Goal: Information Seeking & Learning: Learn about a topic

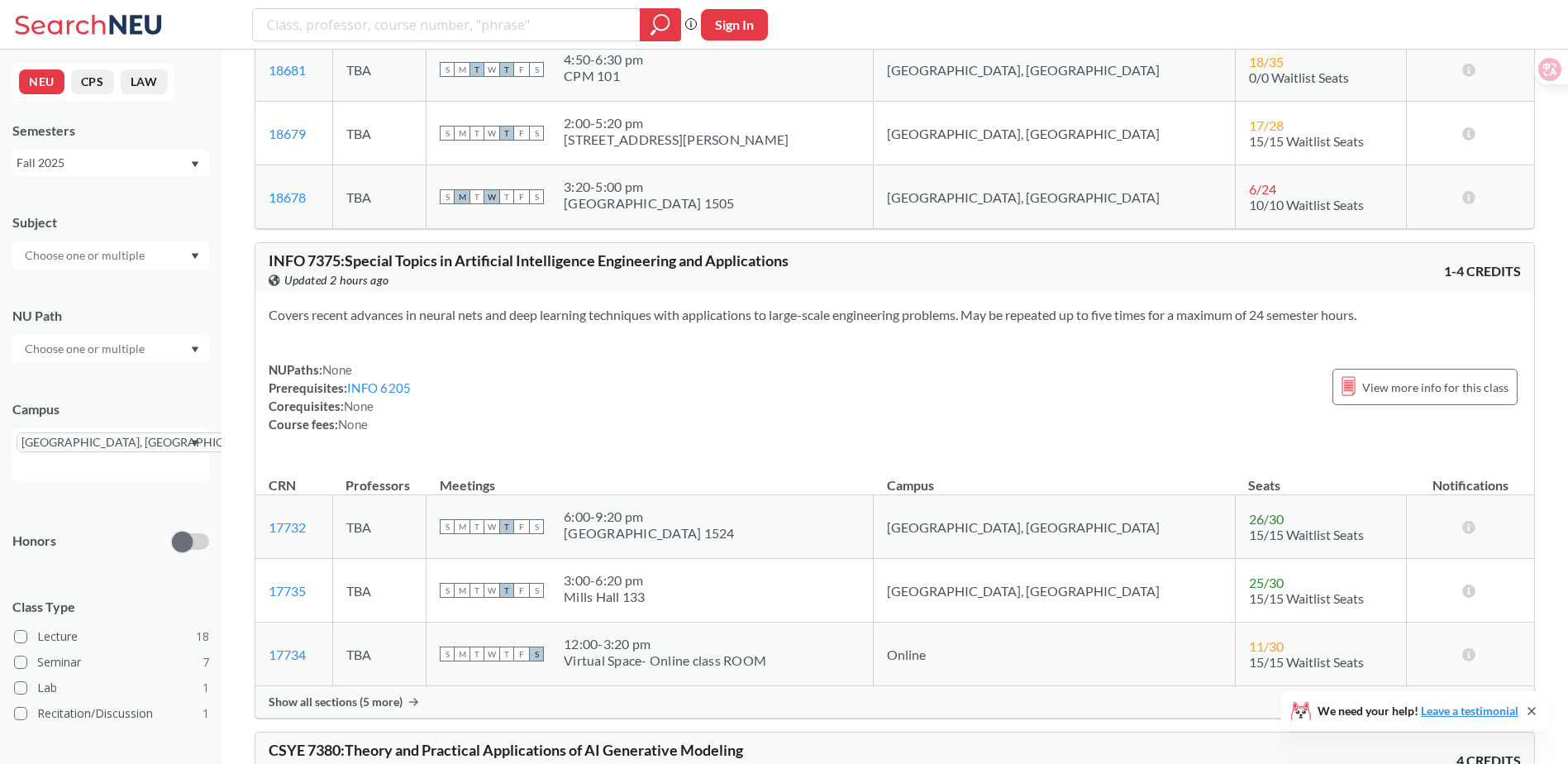
scroll to position [13891, 0]
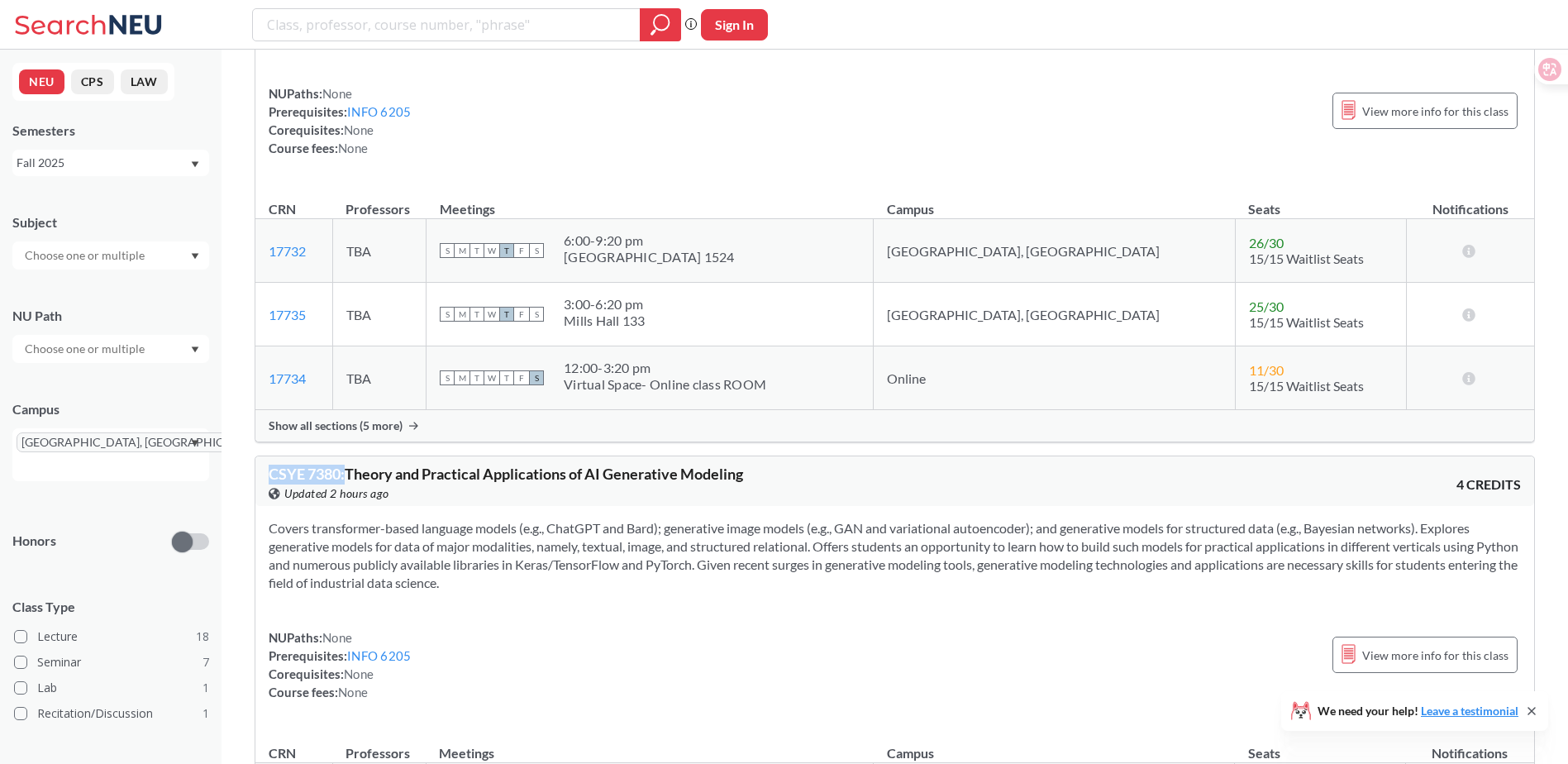
drag, startPoint x: 345, startPoint y: 487, endPoint x: 337, endPoint y: 463, distance: 25.3
click at [270, 483] on span "CSYE 7380 : Theory and Practical Applications of AI Generative Modeling" at bounding box center [506, 473] width 475 height 18
copy span "CSYE 7380 :"
drag, startPoint x: 763, startPoint y: 490, endPoint x: 352, endPoint y: 490, distance: 411.0
click at [352, 490] on div "CSYE 7380 : Theory and Practical Applications of AI Generative Modeling View th…" at bounding box center [582, 484] width 626 height 36
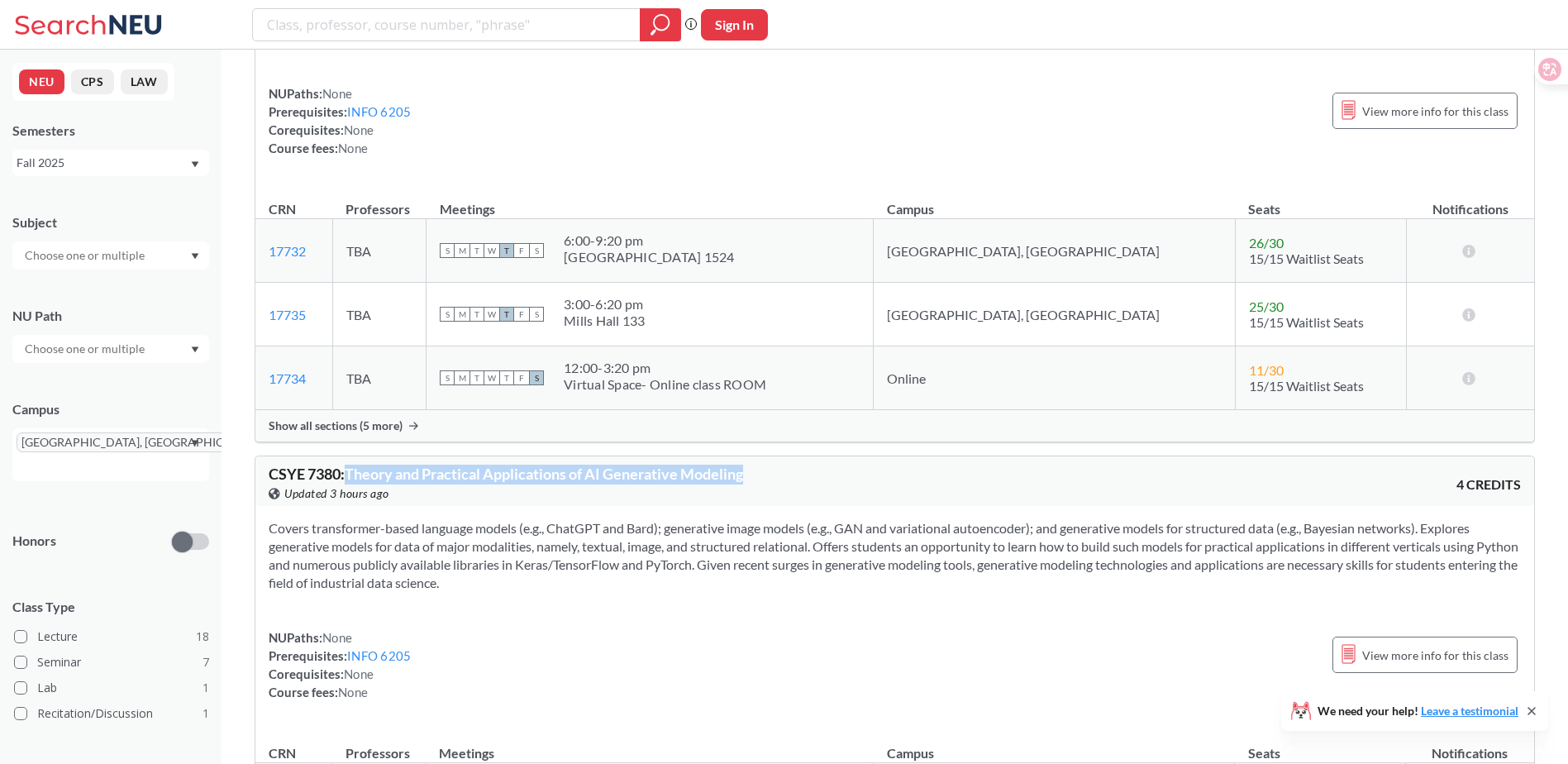
copy span "Theory and Practical Applications of AI Generative Modeling"
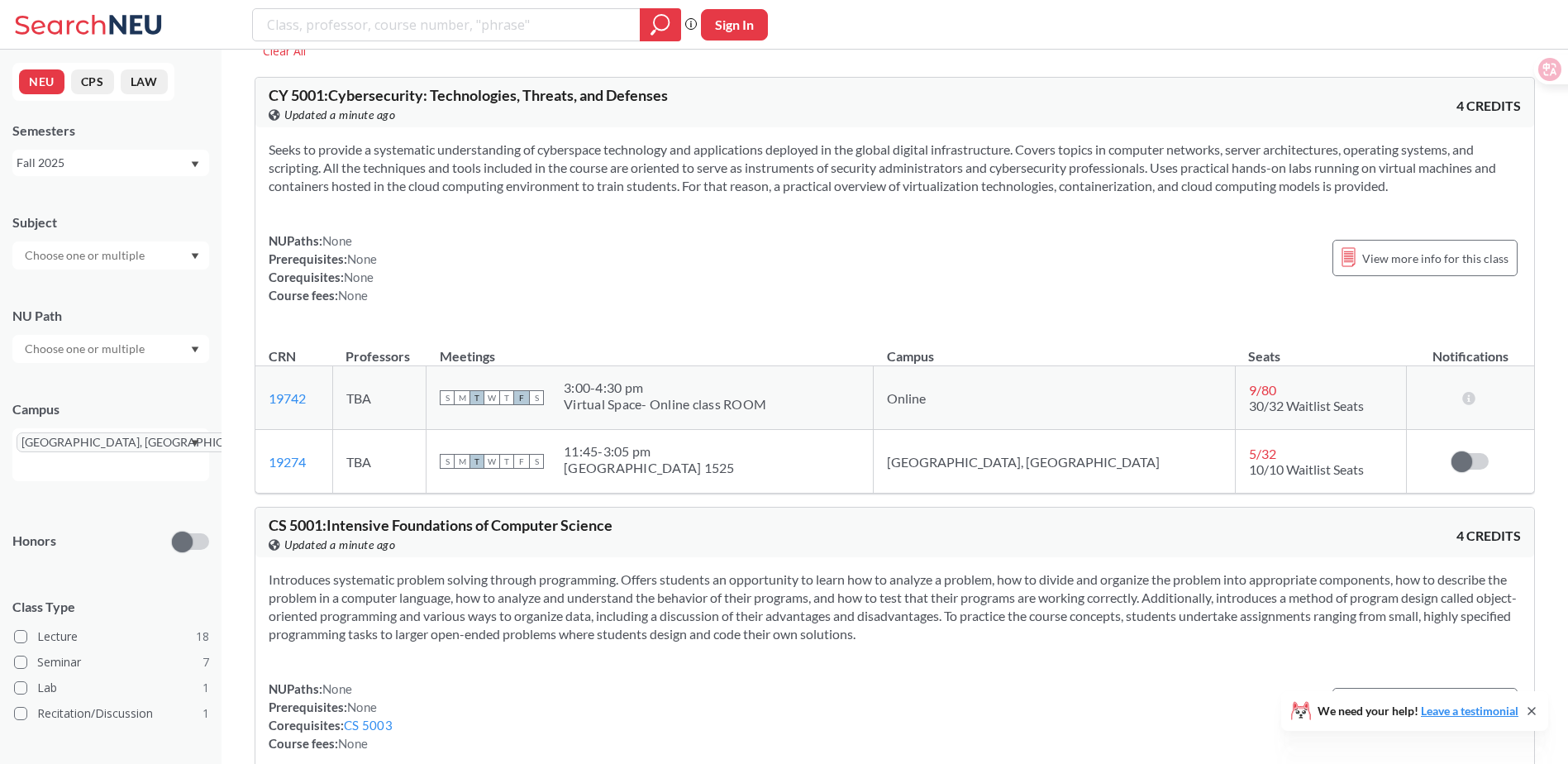
scroll to position [0, 0]
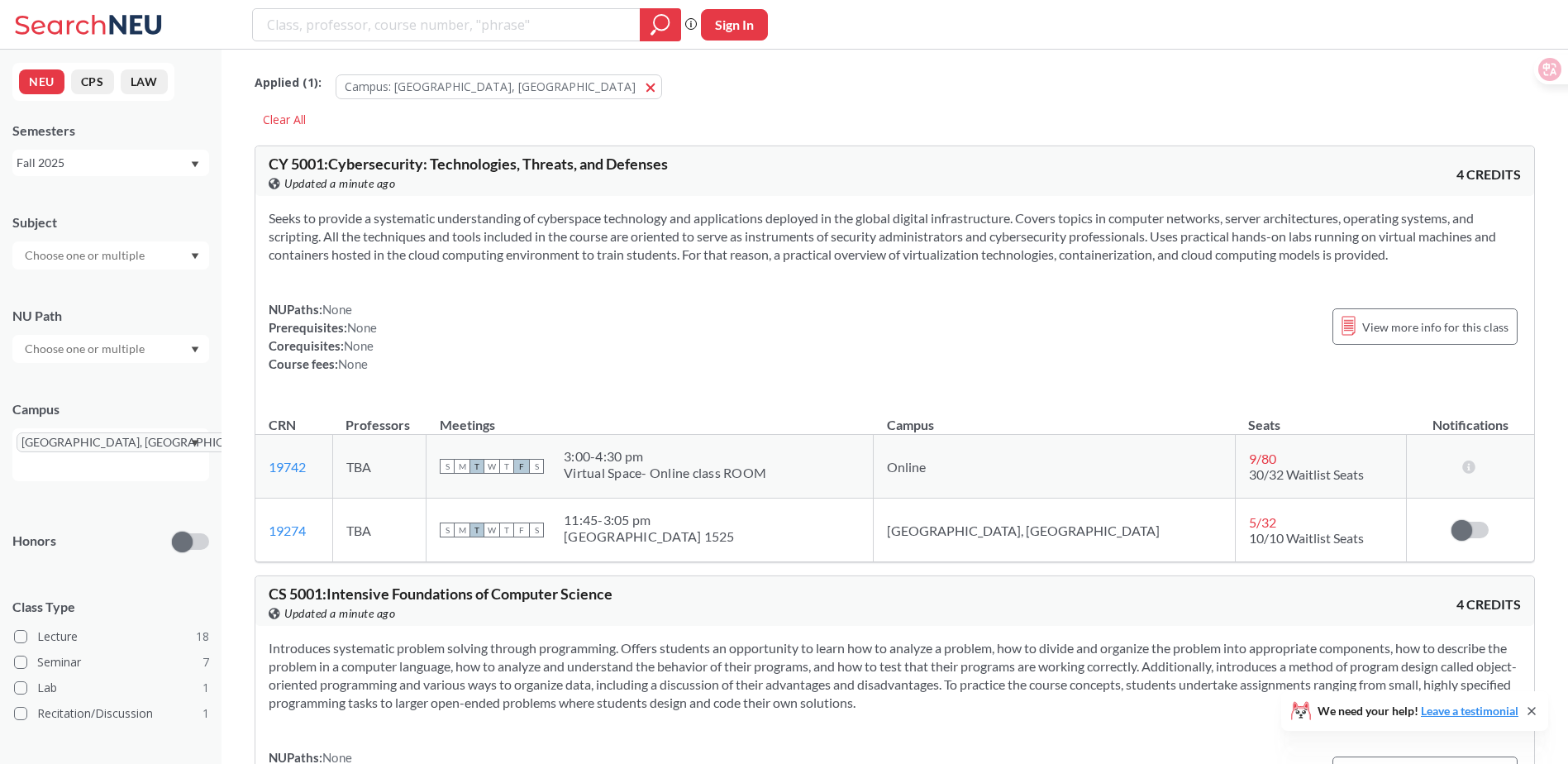
click at [136, 269] on div "Subject [GEOGRAPHIC_DATA], [GEOGRAPHIC_DATA] Honors Class Type Lecture 18 Semin…" at bounding box center [110, 532] width 196 height 672
click at [142, 258] on input "text" at bounding box center [86, 255] width 139 height 20
click at [118, 294] on p "Computer Science" at bounding box center [115, 302] width 187 height 17
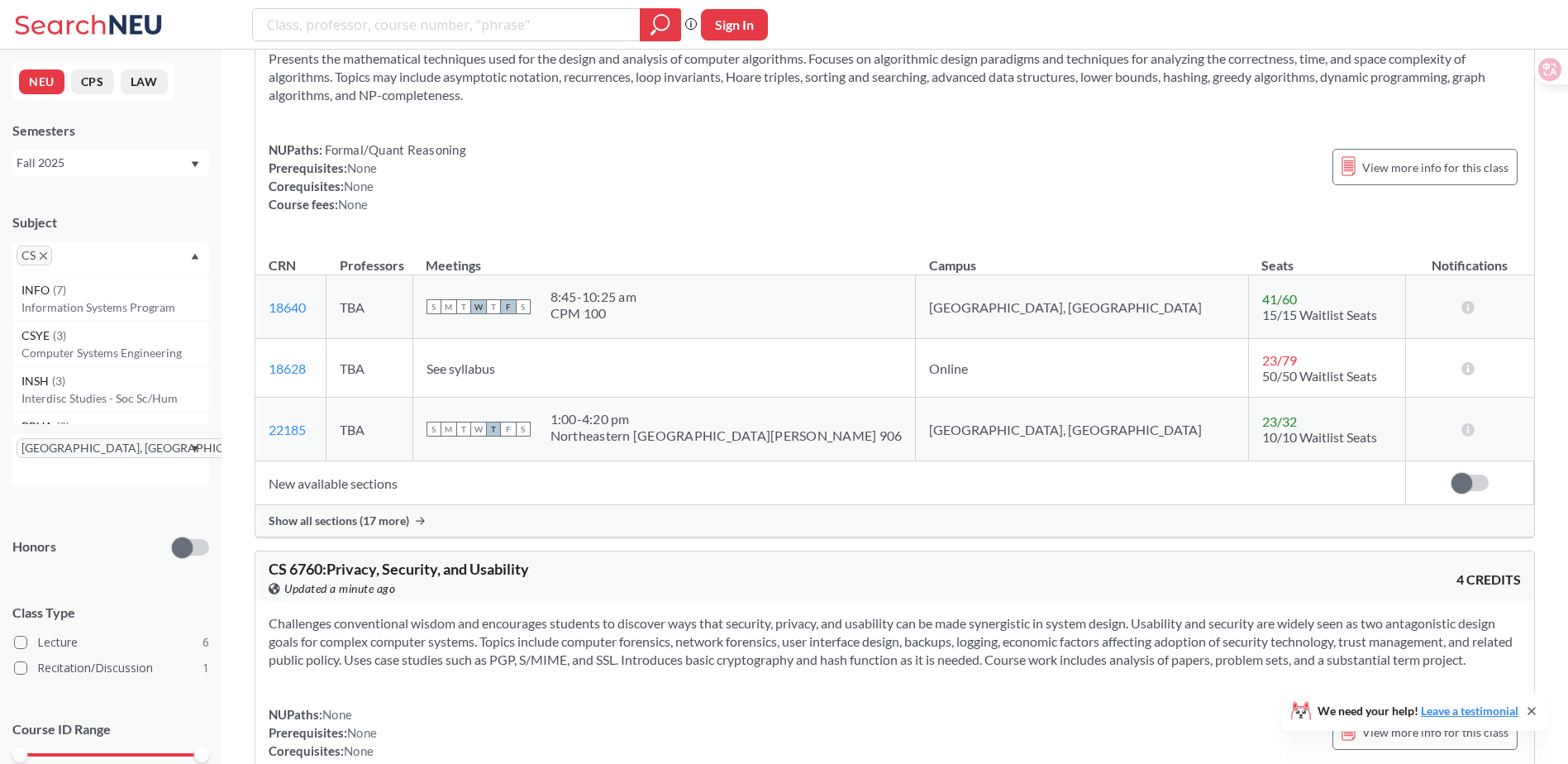
scroll to position [3192, 0]
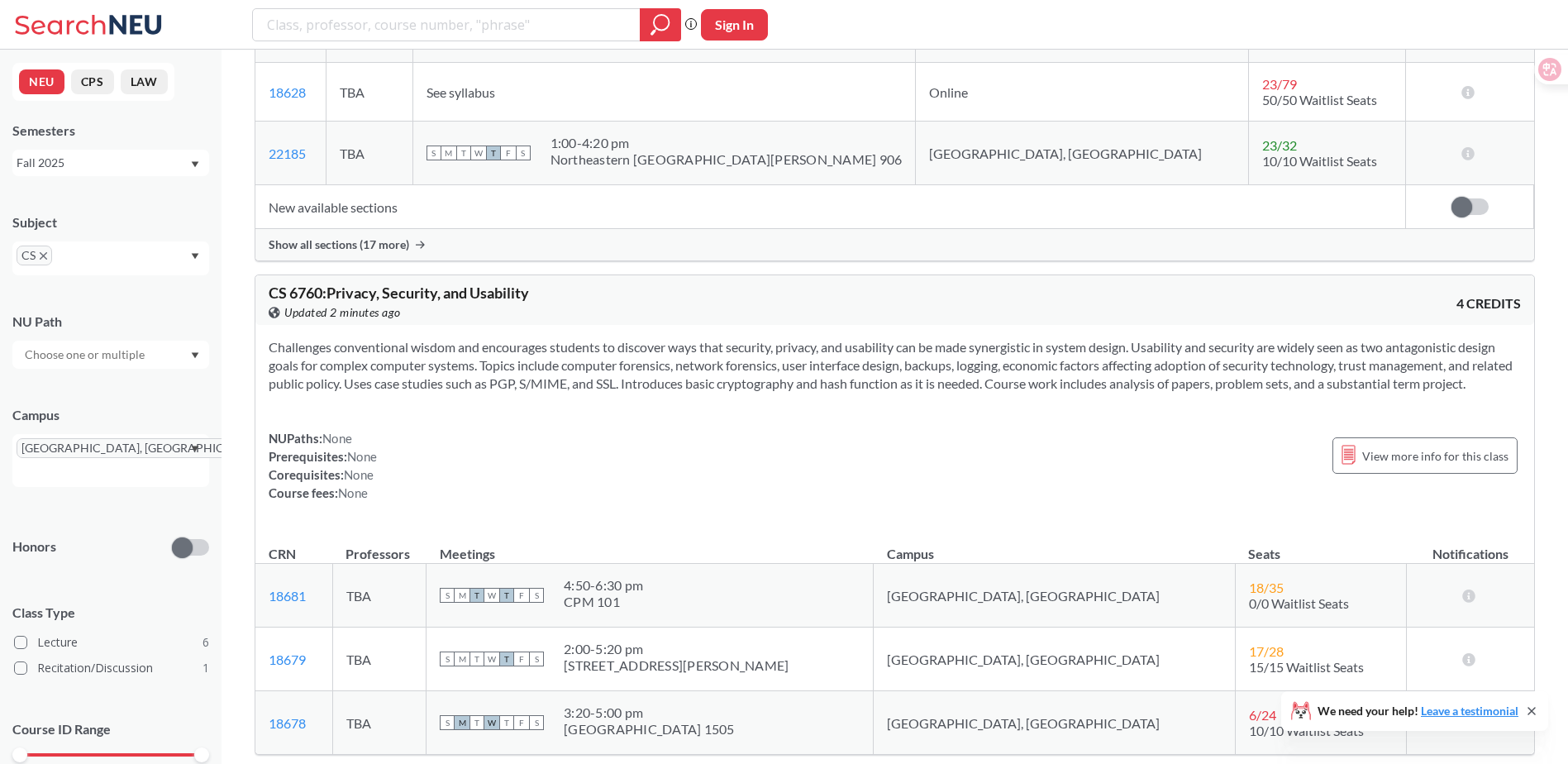
click at [328, 300] on span "CS 6760 : Privacy, Security, and Usability" at bounding box center [398, 292] width 261 height 18
